Goal: Navigation & Orientation: Find specific page/section

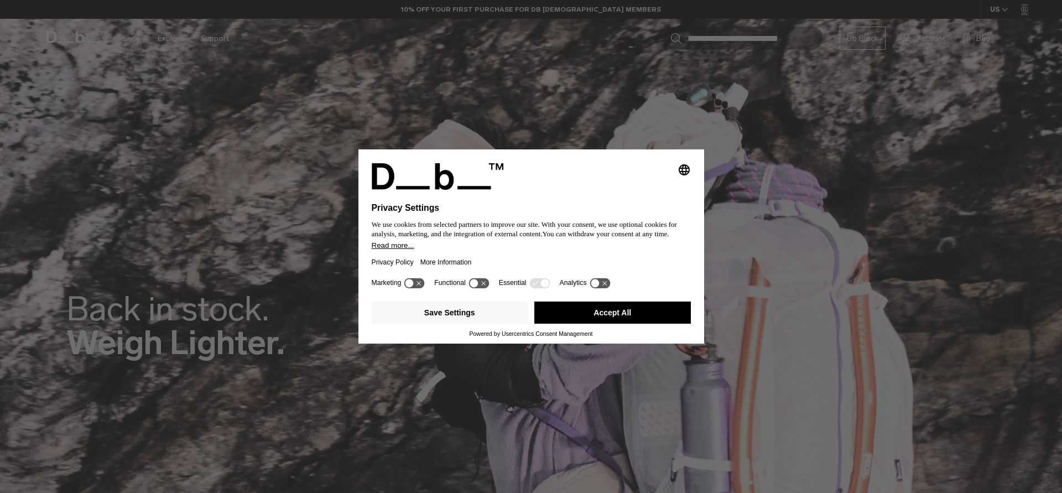
click at [489, 288] on icon at bounding box center [479, 283] width 20 height 11
click at [489, 287] on icon at bounding box center [484, 283] width 8 height 8
click at [468, 314] on button "Save Settings" at bounding box center [450, 313] width 157 height 22
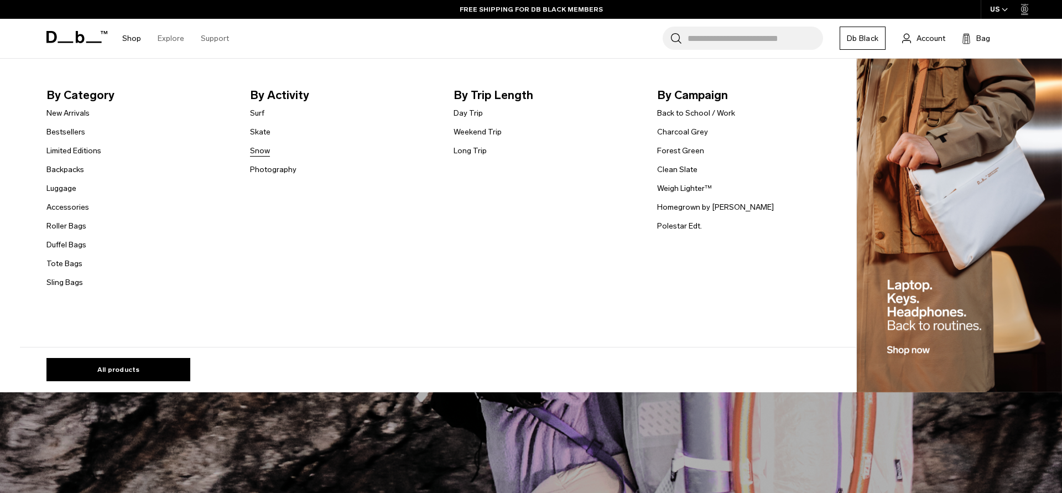
click at [261, 154] on link "Snow" at bounding box center [260, 151] width 20 height 12
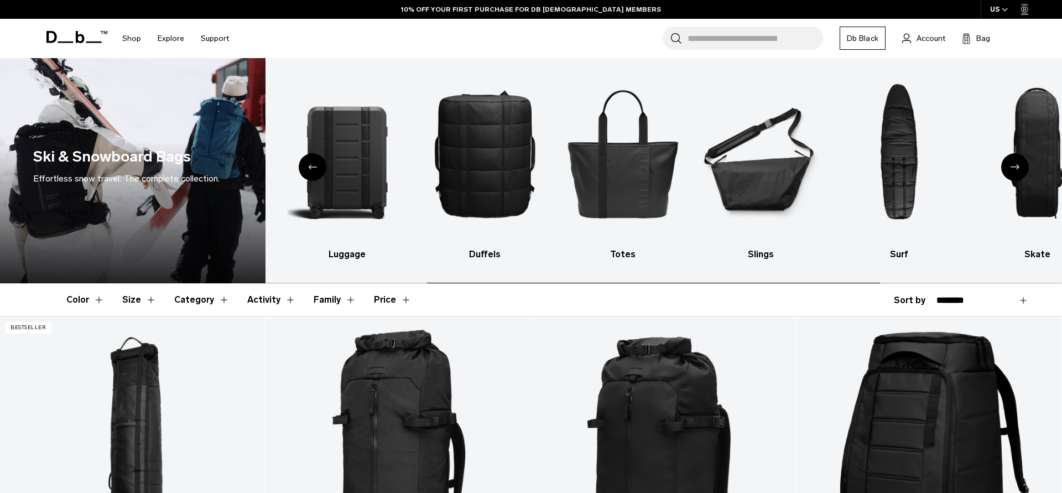
scroll to position [19, 0]
